Goal: Transaction & Acquisition: Purchase product/service

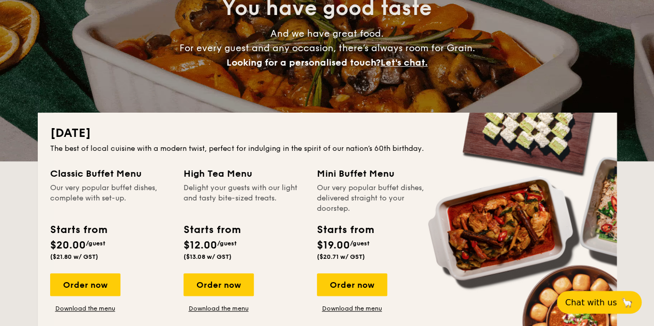
scroll to position [134, 0]
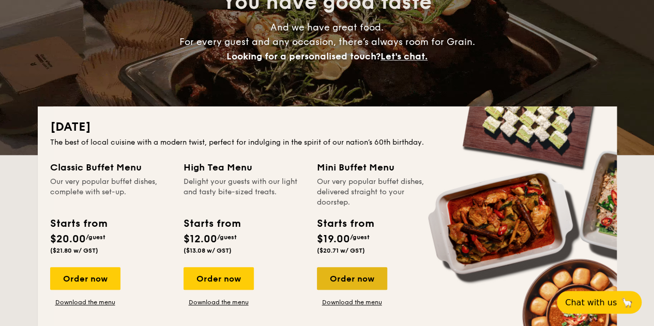
click at [347, 277] on div "Order now" at bounding box center [352, 278] width 70 height 23
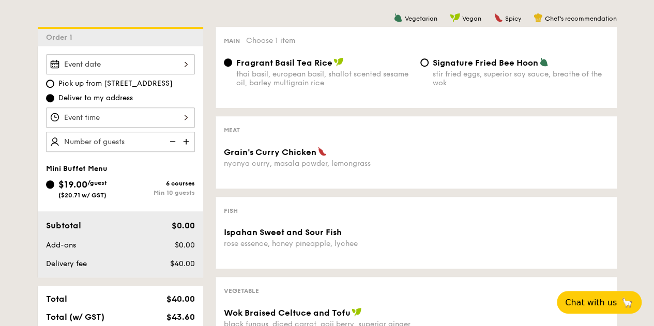
scroll to position [262, 0]
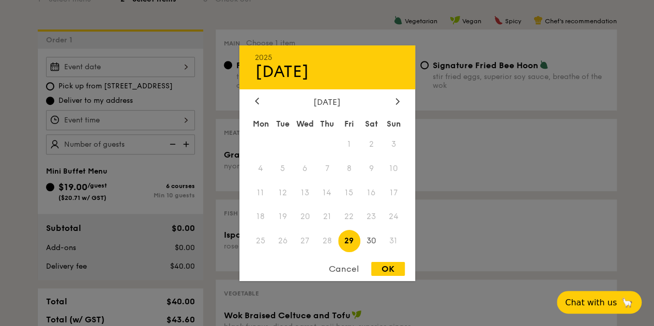
click at [186, 69] on div "2025 Aug [DATE] Tue Wed Thu Fri Sat Sun 1 2 3 4 5 6 7 8 9 10 11 12 13 14 15 16 …" at bounding box center [120, 67] width 149 height 20
click at [353, 267] on div "Cancel" at bounding box center [343, 269] width 51 height 14
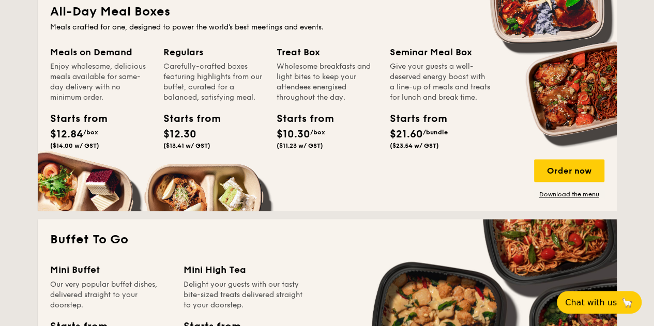
scroll to position [712, 0]
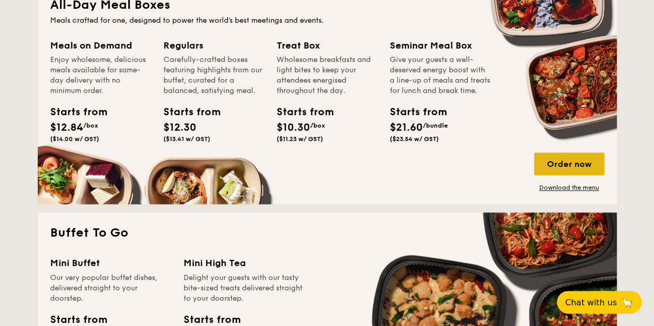
click at [565, 163] on div "Order now" at bounding box center [569, 164] width 70 height 23
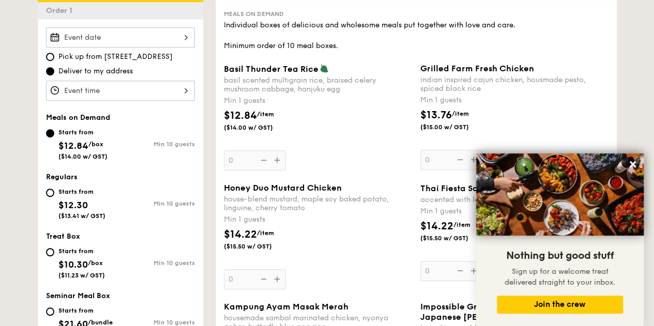
scroll to position [256, 0]
